Goal: Information Seeking & Learning: Learn about a topic

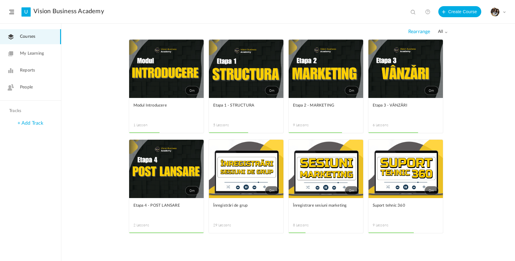
click at [251, 60] on link "0m" at bounding box center [246, 69] width 75 height 58
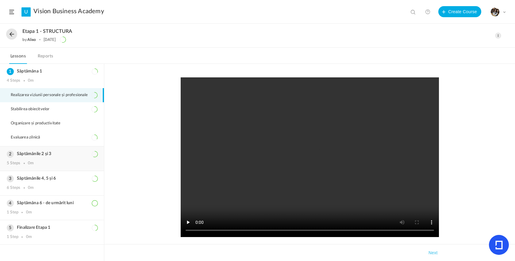
click at [53, 156] on h3 "Săptămânile 2 și 3" at bounding box center [52, 153] width 91 height 5
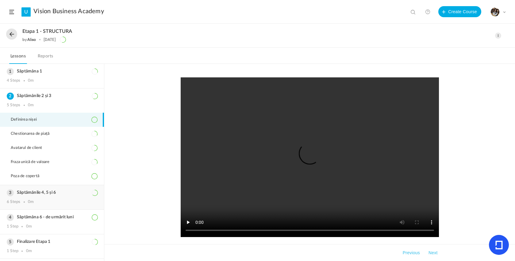
click at [44, 189] on div "Săptămânile 4, 5 și 6 6 Steps 0m" at bounding box center [52, 197] width 104 height 24
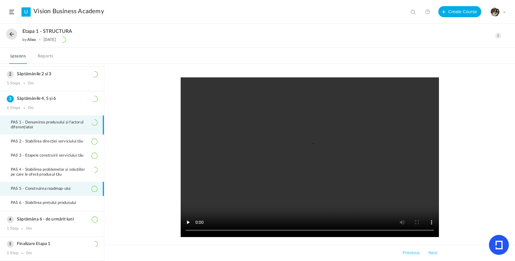
scroll to position [25, 0]
click at [47, 219] on h3 "Săptămâna 6 - de urmărit luni" at bounding box center [52, 219] width 91 height 5
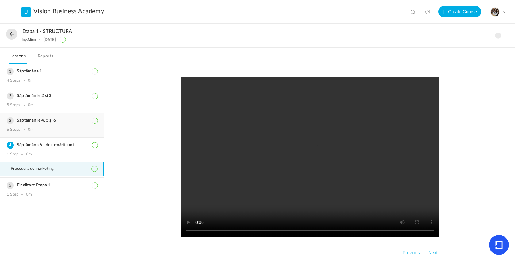
click at [45, 137] on div "Săptămânile 4, 5 și 6 6 Steps 0m" at bounding box center [52, 125] width 104 height 24
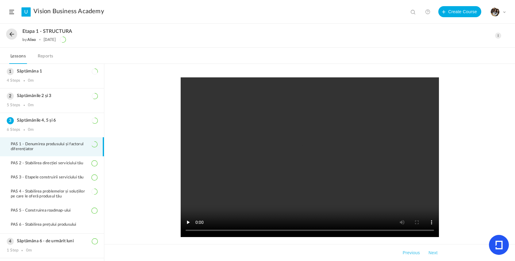
click at [10, 36] on button at bounding box center [11, 34] width 11 height 11
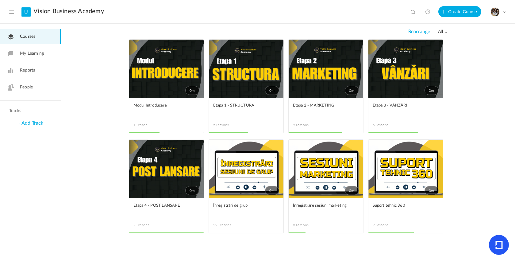
click at [326, 79] on link "0m" at bounding box center [326, 69] width 75 height 58
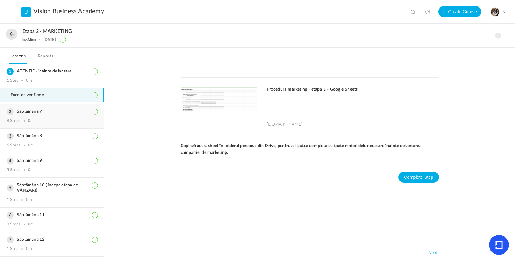
click at [41, 111] on h3 "Săptămana 7" at bounding box center [52, 111] width 91 height 5
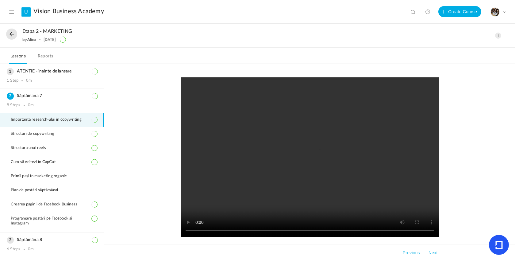
click at [44, 117] on li "Importanța research-ului în copywriting" at bounding box center [52, 120] width 104 height 14
click at [14, 36] on button at bounding box center [11, 34] width 11 height 11
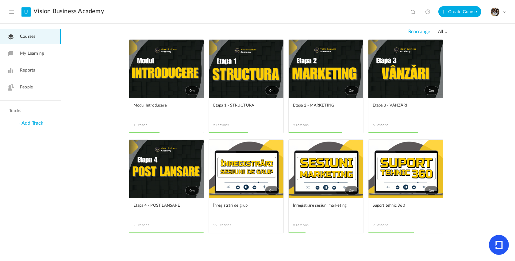
click at [234, 89] on link "0m" at bounding box center [246, 69] width 75 height 58
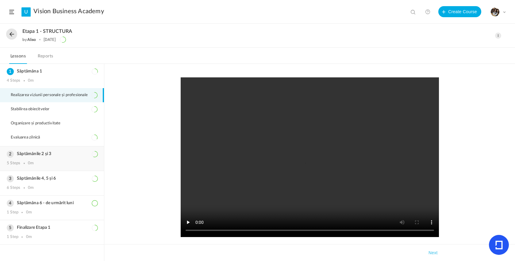
click at [27, 155] on h3 "Săptămânile 2 și 3" at bounding box center [52, 153] width 91 height 5
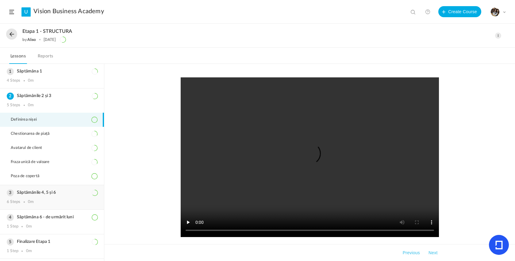
scroll to position [1, 0]
click at [26, 194] on h3 "Săptămânile 4, 5 și 6" at bounding box center [52, 192] width 91 height 5
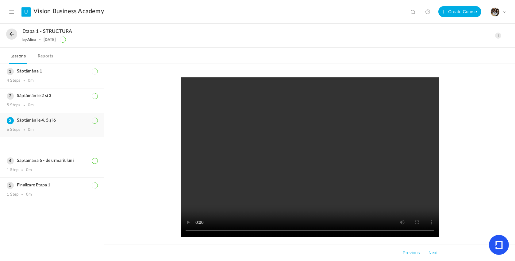
scroll to position [0, 0]
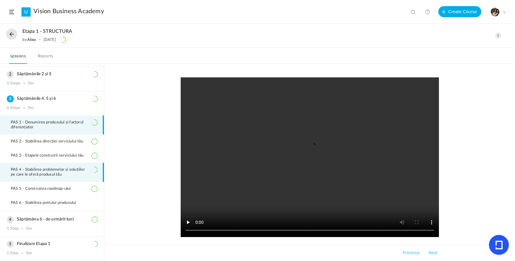
scroll to position [25, 0]
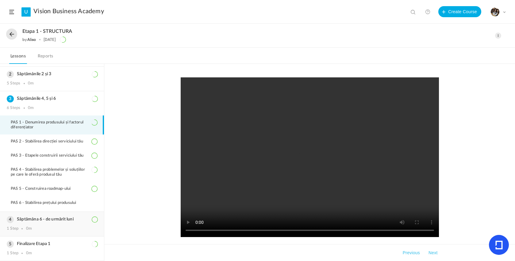
click at [23, 218] on h3 "Săptămâna 6 - de urmărit luni" at bounding box center [52, 219] width 91 height 5
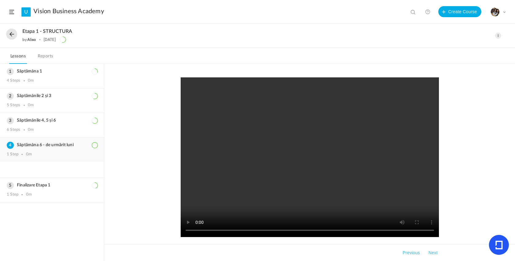
scroll to position [0, 0]
click at [49, 123] on h3 "Săptămânile 4, 5 și 6" at bounding box center [52, 120] width 91 height 5
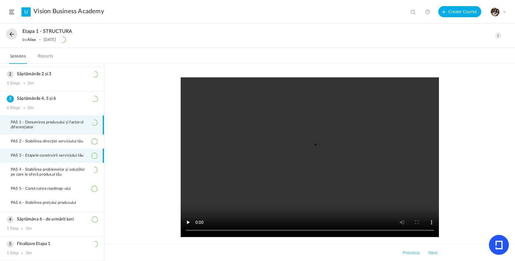
scroll to position [25, 0]
click at [12, 37] on button at bounding box center [11, 34] width 11 height 11
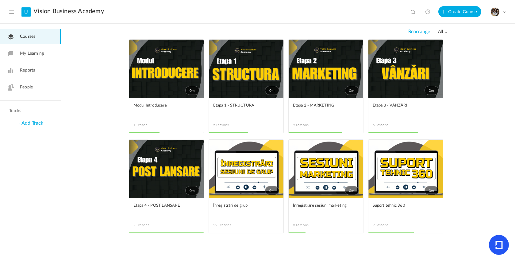
click at [309, 82] on link "0m" at bounding box center [326, 69] width 75 height 58
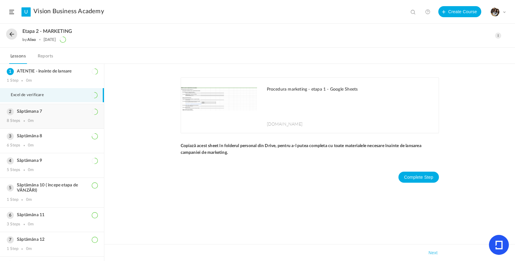
click at [55, 125] on div "Săptămana 7 8 Steps 0m" at bounding box center [52, 116] width 104 height 24
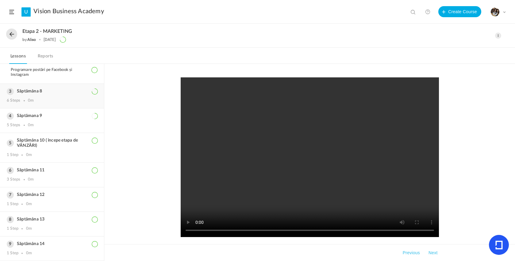
click at [55, 98] on div "6 Steps 0m" at bounding box center [52, 100] width 91 height 5
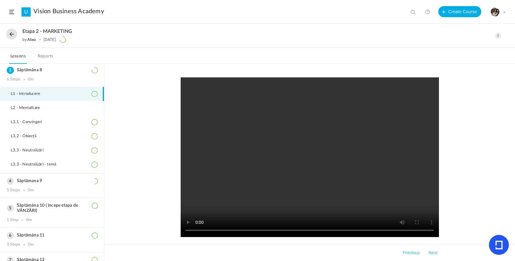
click at [67, 96] on li "L1 - Introducere" at bounding box center [52, 94] width 104 height 14
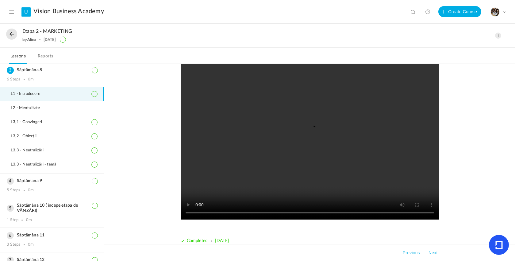
scroll to position [18, 0]
click at [311, 142] on video at bounding box center [310, 139] width 258 height 160
click at [233, 214] on video at bounding box center [310, 139] width 258 height 160
click at [253, 212] on video at bounding box center [310, 139] width 258 height 160
click at [271, 210] on video at bounding box center [310, 139] width 258 height 160
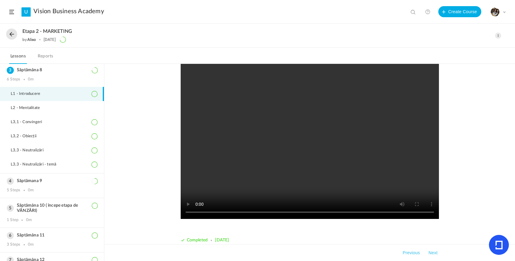
click at [302, 214] on video at bounding box center [310, 139] width 258 height 160
click at [361, 213] on video at bounding box center [310, 139] width 258 height 160
click at [383, 213] on video at bounding box center [310, 139] width 258 height 160
click at [297, 187] on video at bounding box center [310, 139] width 258 height 160
click at [65, 108] on li "L2 - Mentalitate" at bounding box center [52, 108] width 104 height 14
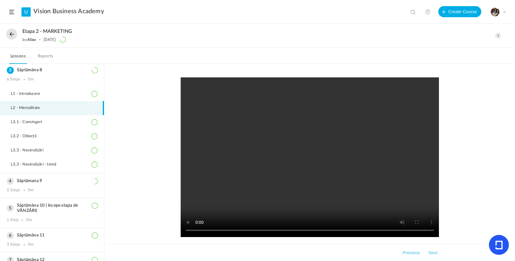
click at [307, 156] on video at bounding box center [310, 157] width 258 height 160
click at [236, 234] on video at bounding box center [310, 157] width 258 height 160
click at [235, 232] on video at bounding box center [310, 157] width 258 height 160
click at [245, 232] on video at bounding box center [310, 157] width 258 height 160
click at [258, 231] on video at bounding box center [310, 157] width 258 height 160
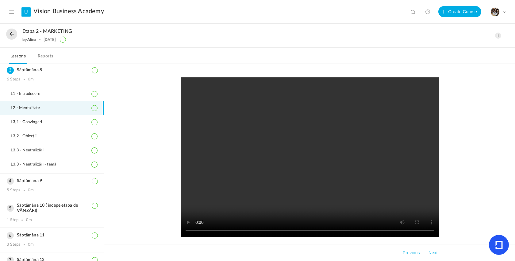
click at [269, 230] on video at bounding box center [310, 157] width 258 height 160
click at [285, 230] on video at bounding box center [310, 157] width 258 height 160
click at [266, 215] on video at bounding box center [310, 157] width 258 height 160
click at [297, 231] on video at bounding box center [310, 157] width 258 height 160
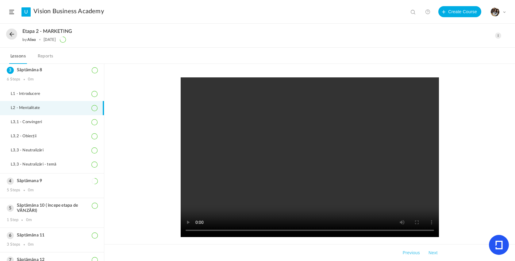
click at [302, 232] on video at bounding box center [310, 157] width 258 height 160
click at [7, 37] on button at bounding box center [11, 34] width 11 height 11
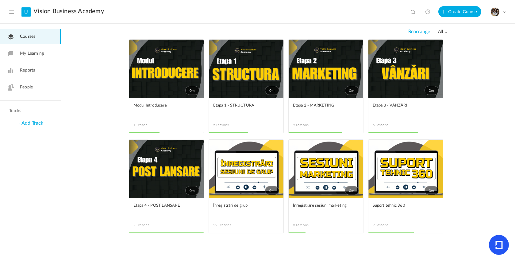
click at [245, 63] on link "0m" at bounding box center [246, 69] width 75 height 58
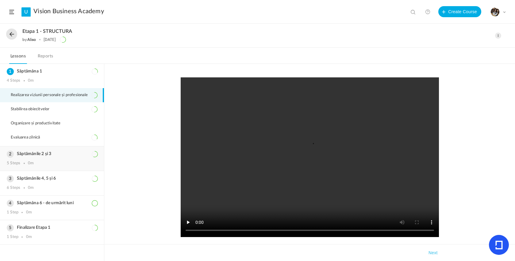
click at [34, 166] on div "5 Steps 0m" at bounding box center [52, 163] width 91 height 5
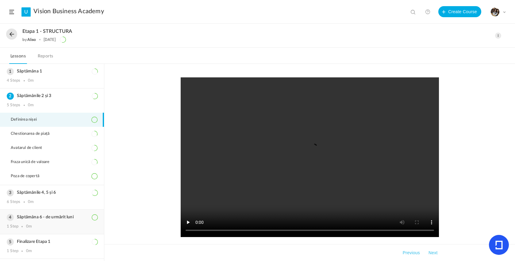
scroll to position [1, 0]
click at [36, 204] on div "6 Steps 0m" at bounding box center [52, 201] width 91 height 5
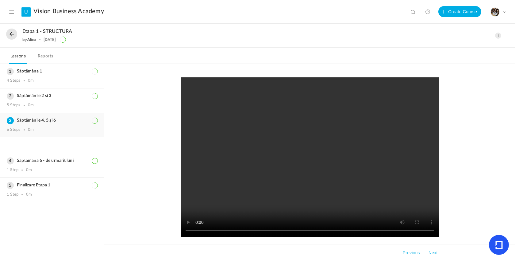
scroll to position [0, 0]
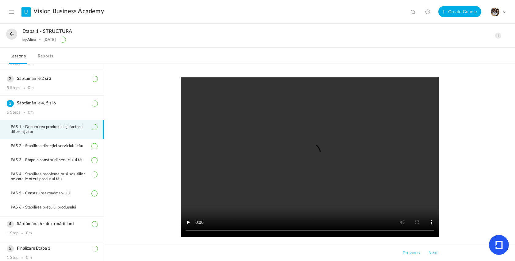
scroll to position [14, 0]
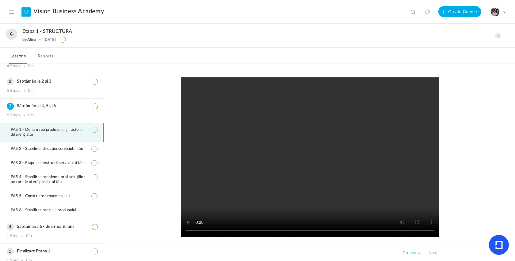
click at [14, 39] on div "Etapa 1 - STRUCTURA by [PERSON_NAME] [DATE]" at bounding box center [230, 36] width 449 height 14
click at [12, 36] on button at bounding box center [11, 34] width 11 height 11
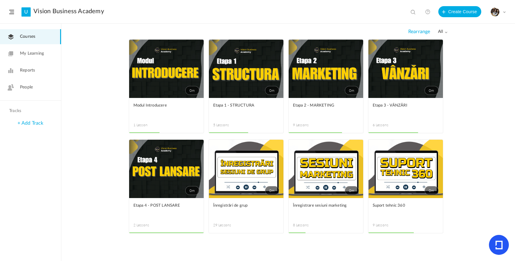
click at [324, 85] on link "0m" at bounding box center [326, 69] width 75 height 58
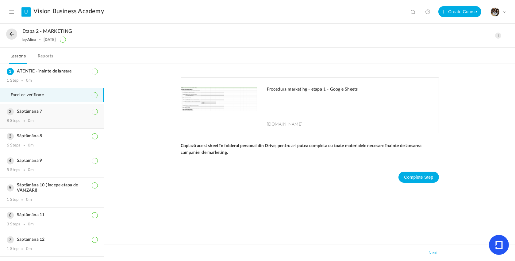
click at [44, 112] on h3 "Săptămana 7" at bounding box center [52, 111] width 91 height 5
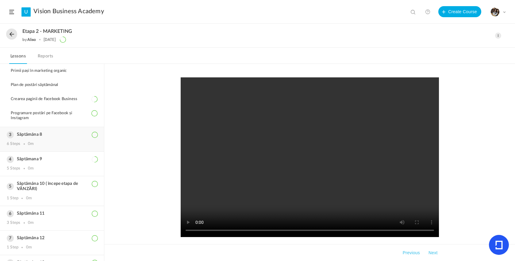
click at [43, 145] on div "6 Steps 0m" at bounding box center [52, 143] width 91 height 5
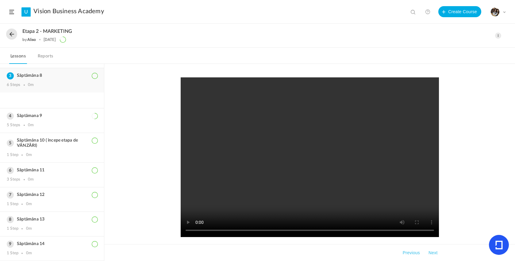
scroll to position [50, 0]
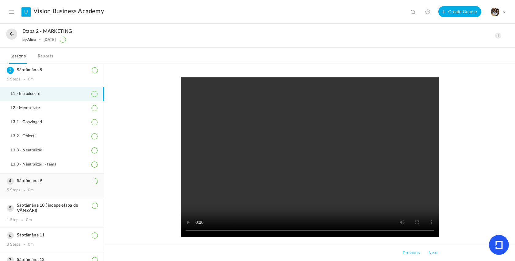
click at [36, 191] on div "5 Steps 0m" at bounding box center [52, 190] width 91 height 5
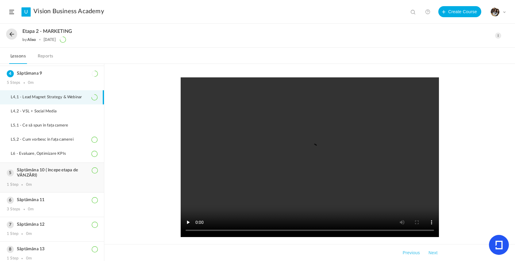
scroll to position [70, 0]
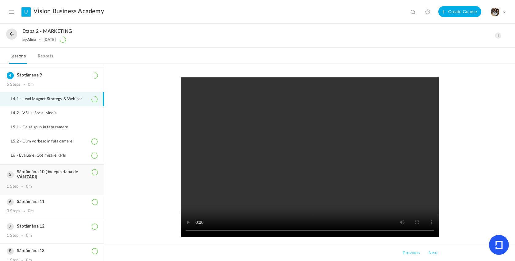
click at [40, 175] on h3 "Săptămâna 10 ( începe etapa de VÂNZĂRI)" at bounding box center [52, 174] width 91 height 10
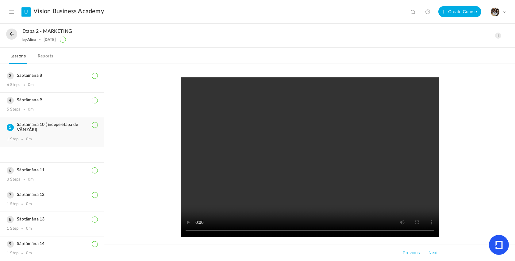
scroll to position [50, 0]
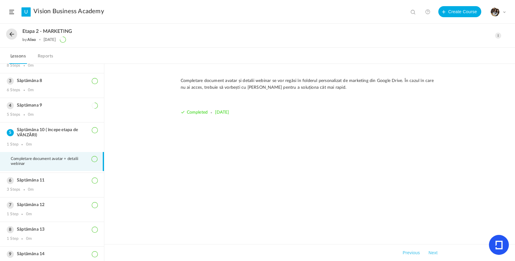
scroll to position [32, 0]
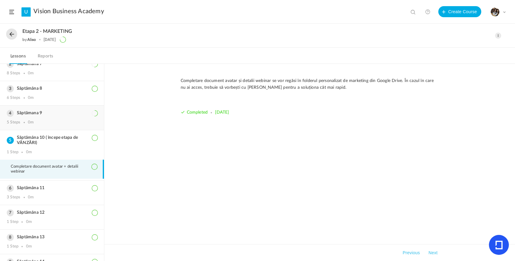
click at [40, 130] on div "Săptămana 9 5 Steps 0m" at bounding box center [52, 118] width 104 height 24
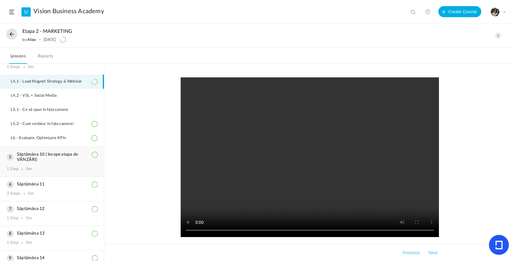
click at [41, 162] on h3 "Săptămâna 10 ( începe etapa de VÂNZĂRI)" at bounding box center [52, 157] width 91 height 10
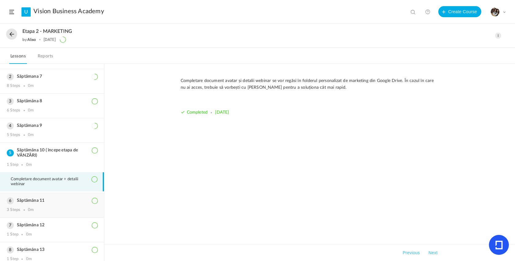
scroll to position [20, 0]
click at [44, 211] on div "3 Steps 0m" at bounding box center [52, 209] width 91 height 5
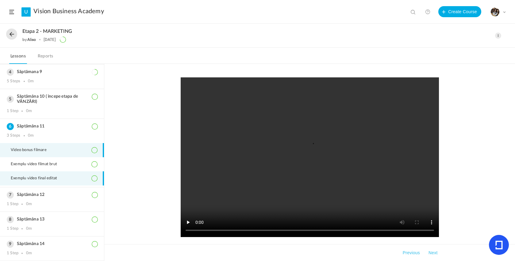
scroll to position [79, 0]
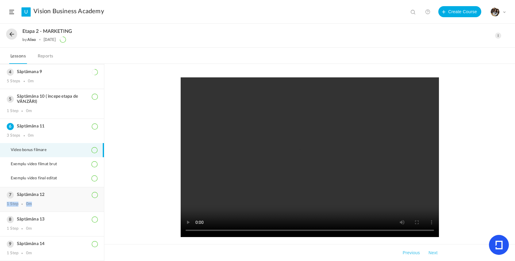
click at [40, 200] on div "Săptămâna 12 1 Step 0m" at bounding box center [52, 199] width 104 height 24
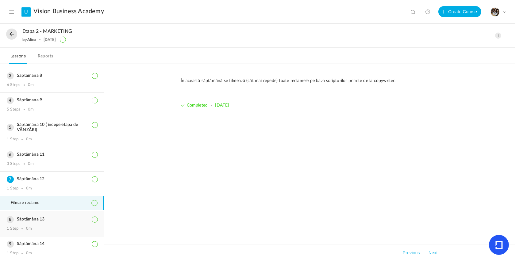
click at [52, 222] on div "Săptămâna 13 1 Step 0m" at bounding box center [52, 224] width 104 height 24
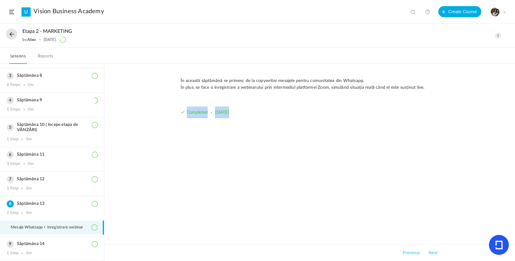
drag, startPoint x: 142, startPoint y: 178, endPoint x: 254, endPoint y: 95, distance: 139.4
click at [254, 95] on div "În această săptămână se primesc de la copywriter mesajele pentru comunitatea di…" at bounding box center [309, 162] width 411 height 197
click at [168, 165] on div "În această săptămână se primesc de la copywriter mesajele pentru comunitatea di…" at bounding box center [309, 162] width 411 height 197
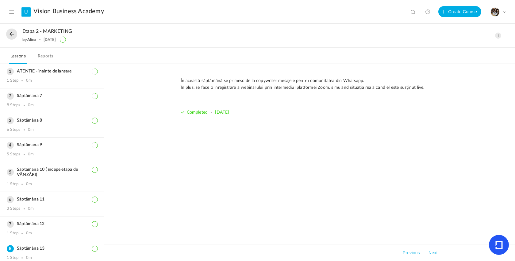
click at [10, 34] on button at bounding box center [11, 34] width 11 height 11
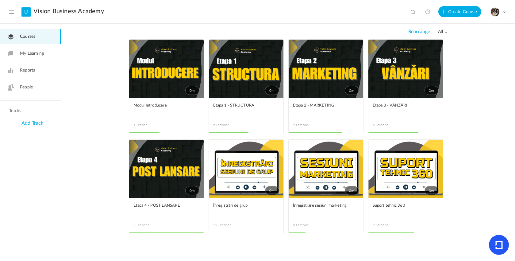
click at [324, 95] on link "0m" at bounding box center [326, 69] width 75 height 58
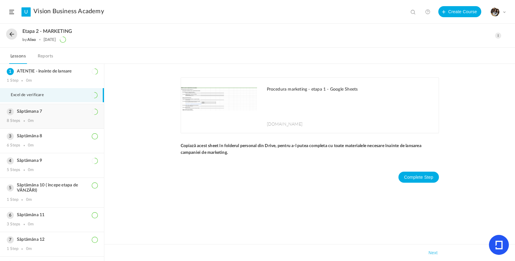
click at [44, 112] on h3 "Săptămana 7" at bounding box center [52, 111] width 91 height 5
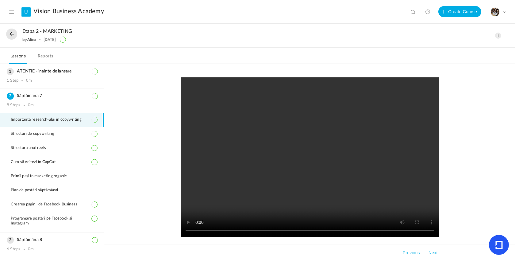
click at [11, 33] on button at bounding box center [11, 34] width 11 height 11
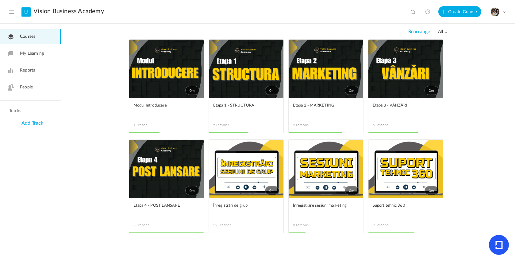
click at [395, 64] on link "0m" at bounding box center [406, 69] width 75 height 58
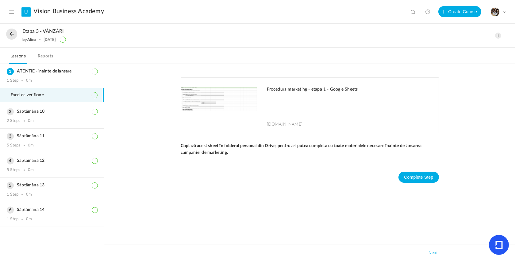
click at [10, 33] on button at bounding box center [11, 34] width 11 height 11
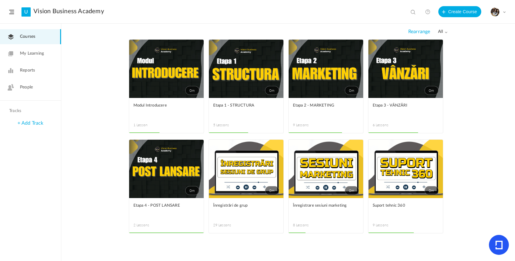
click at [170, 169] on link "0m" at bounding box center [166, 169] width 75 height 58
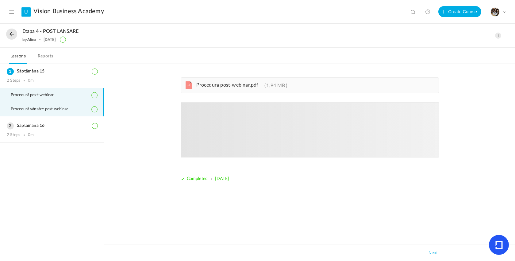
click at [59, 110] on span "Procedură vânzăre post webinar" at bounding box center [43, 109] width 65 height 5
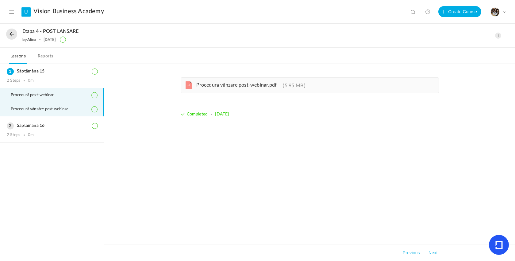
click at [61, 95] on span "Procedură post-webinar" at bounding box center [36, 95] width 51 height 5
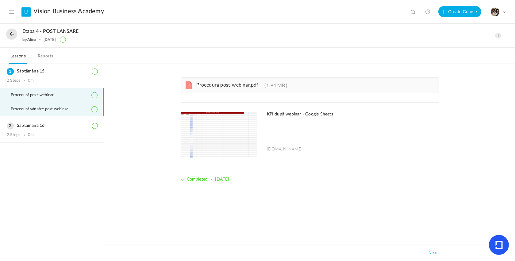
click at [43, 114] on li "Procedură vânzăre post webinar" at bounding box center [52, 109] width 104 height 14
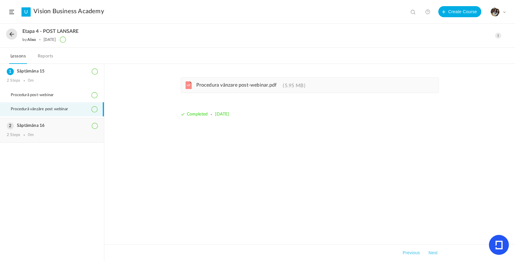
click at [16, 128] on h3 "Săptămâna 16" at bounding box center [52, 125] width 91 height 5
